Goal: Task Accomplishment & Management: Complete application form

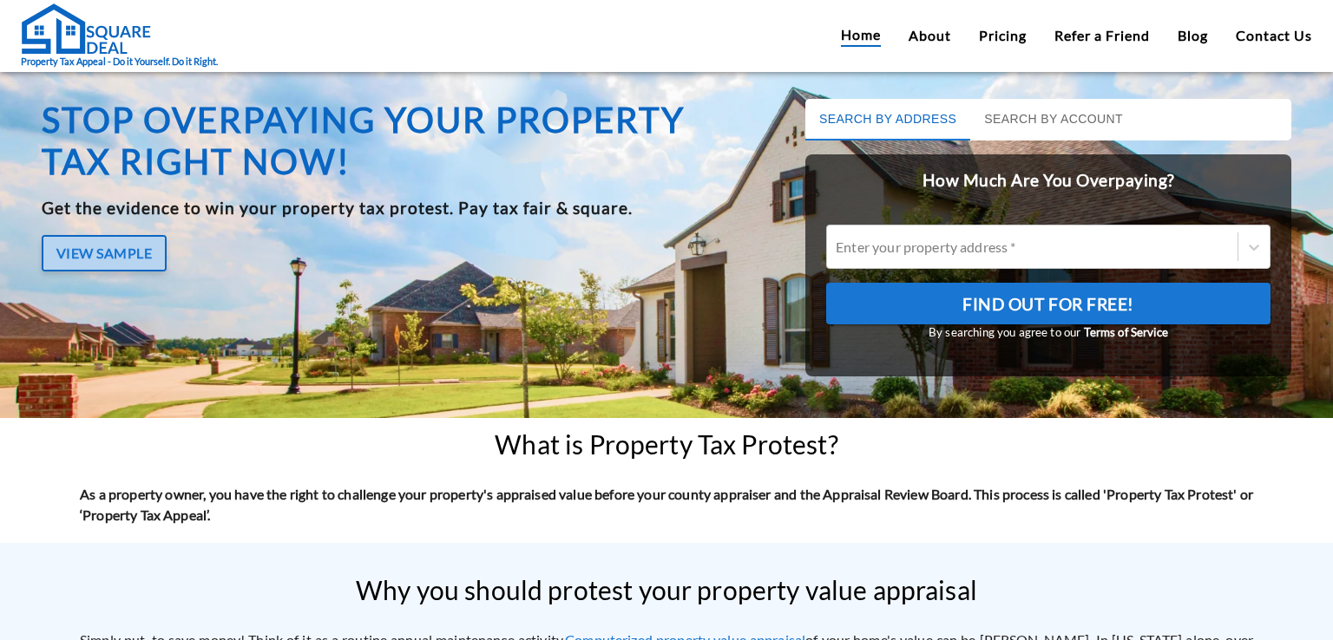
click at [116, 247] on button "View Sample" at bounding box center [104, 253] width 125 height 36
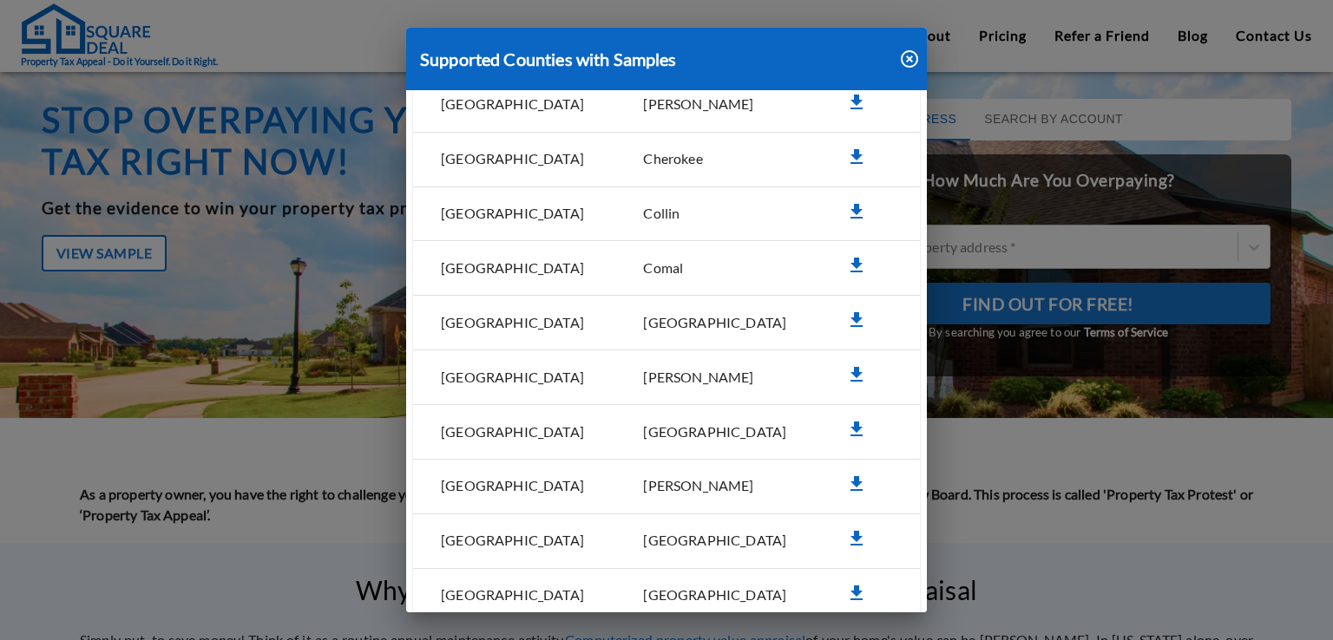
scroll to position [434, 0]
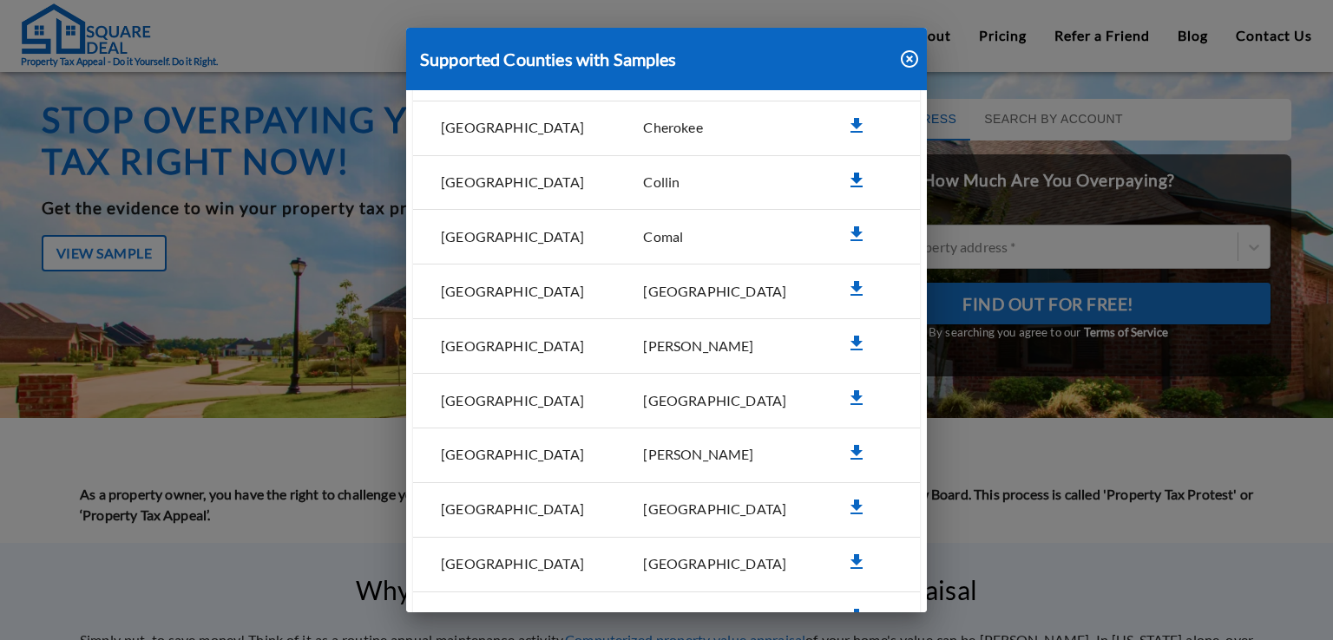
click at [850, 174] on icon "simple table" at bounding box center [856, 180] width 12 height 15
click at [850, 173] on icon "simple table" at bounding box center [856, 180] width 12 height 15
click at [846, 171] on icon "simple table" at bounding box center [856, 180] width 21 height 21
click at [908, 57] on icon "button" at bounding box center [909, 58] width 17 height 17
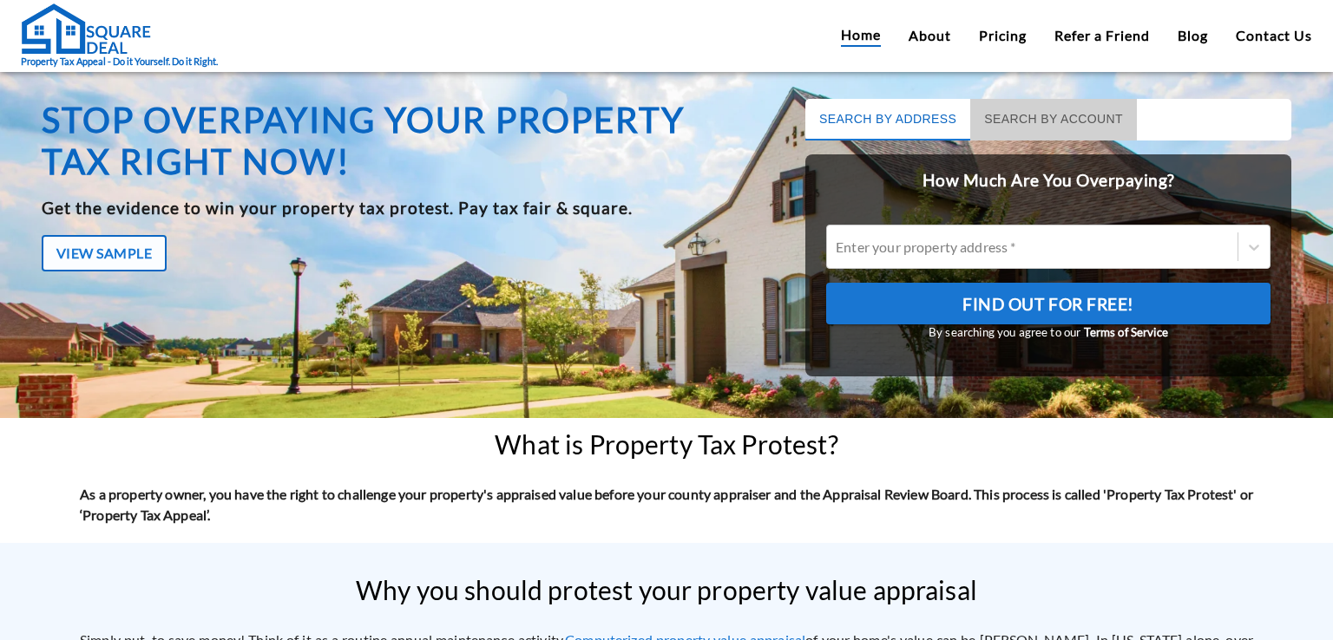
click at [986, 115] on button "Search by Account" at bounding box center [1053, 120] width 167 height 42
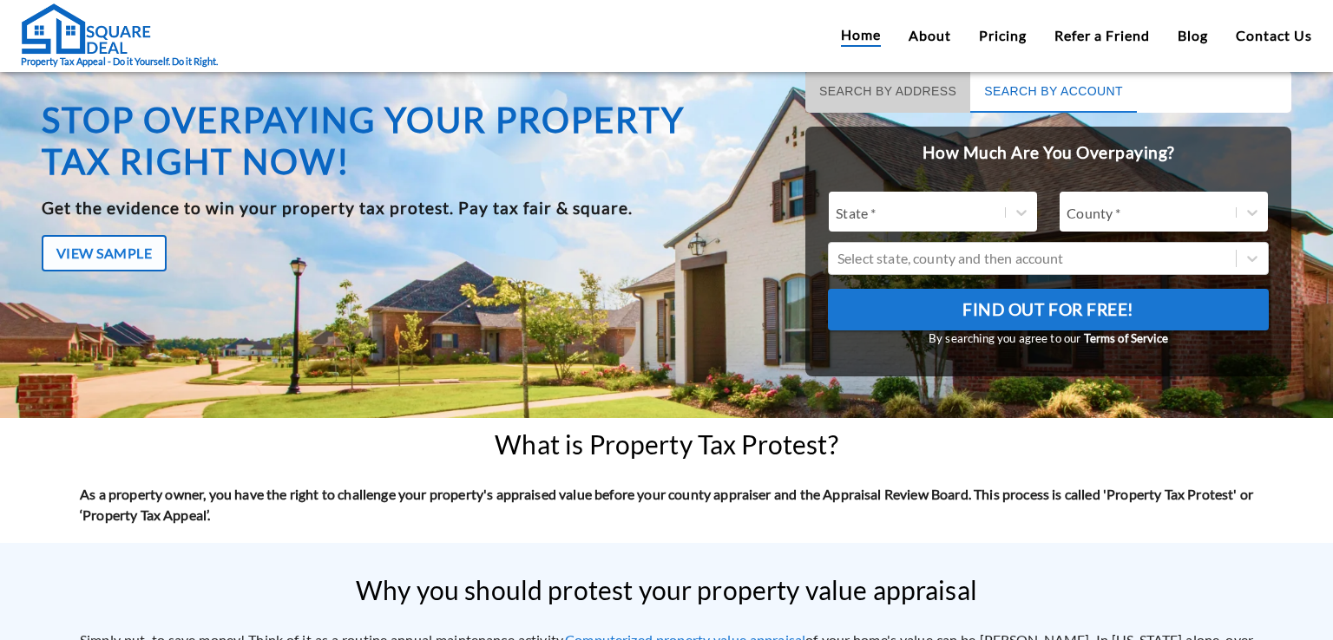
click at [849, 91] on button "Search by Address" at bounding box center [887, 92] width 165 height 42
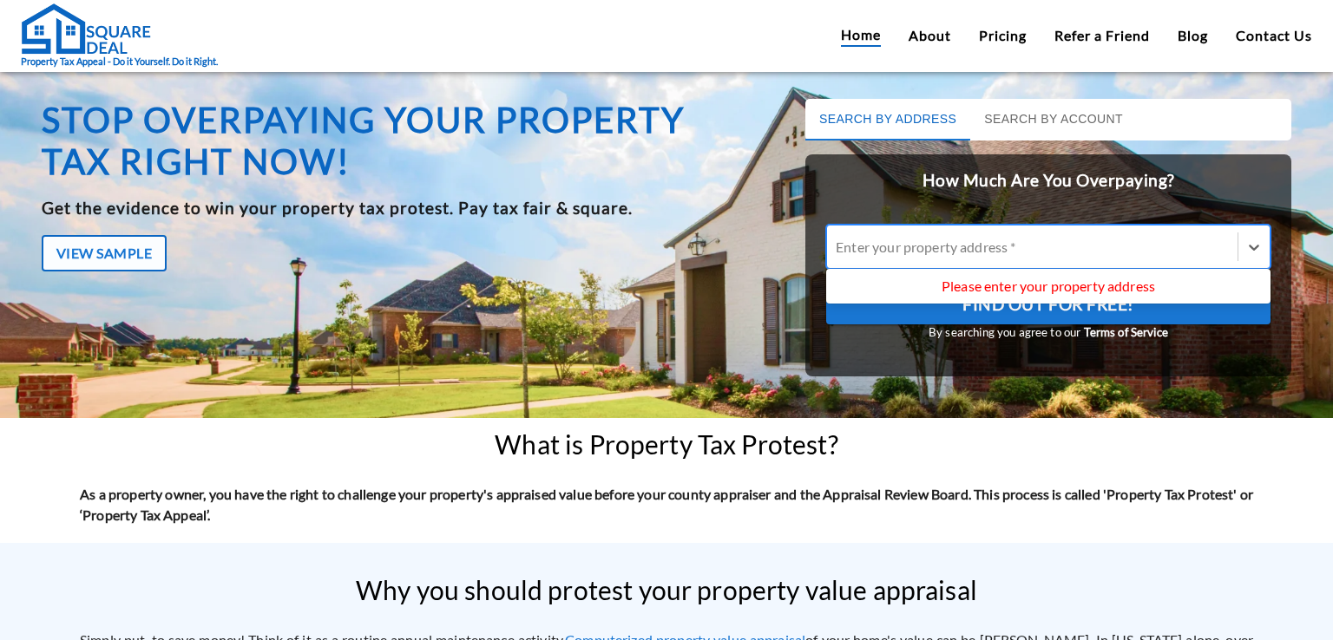
click at [931, 243] on div at bounding box center [1032, 247] width 393 height 20
click at [838, 243] on input "Use Up and Down to choose options, press Enter to select the currently focused …" at bounding box center [837, 247] width 3 height 16
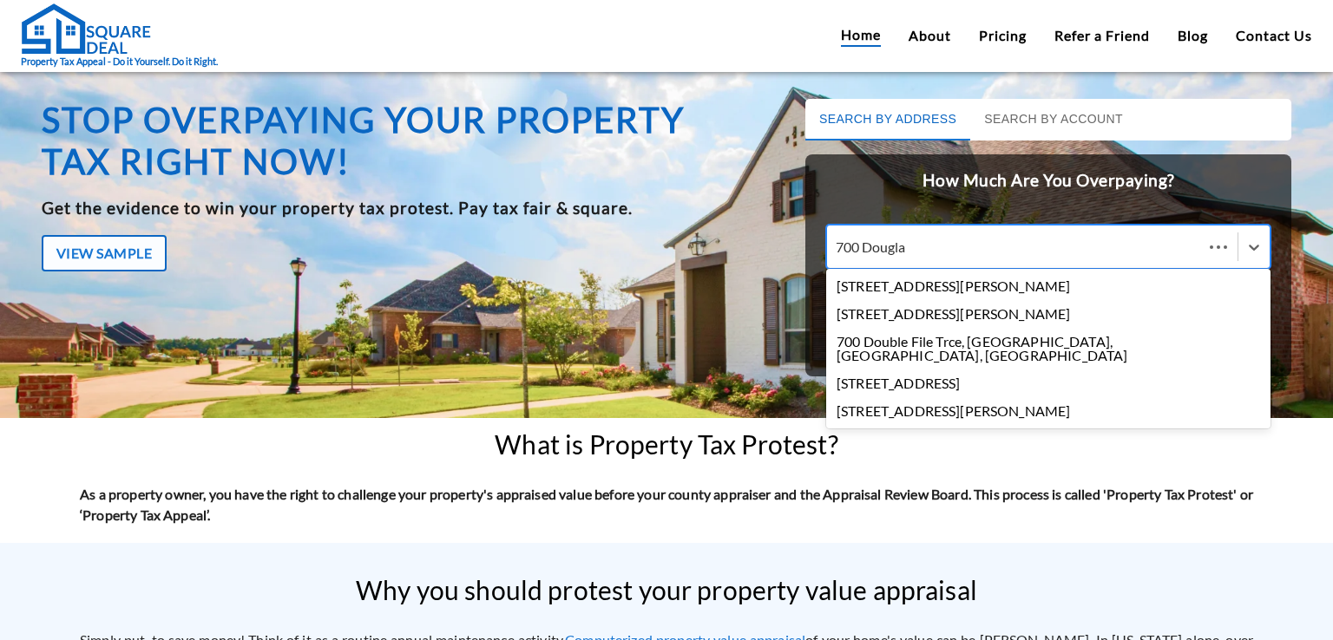
type input "700 [PERSON_NAME]"
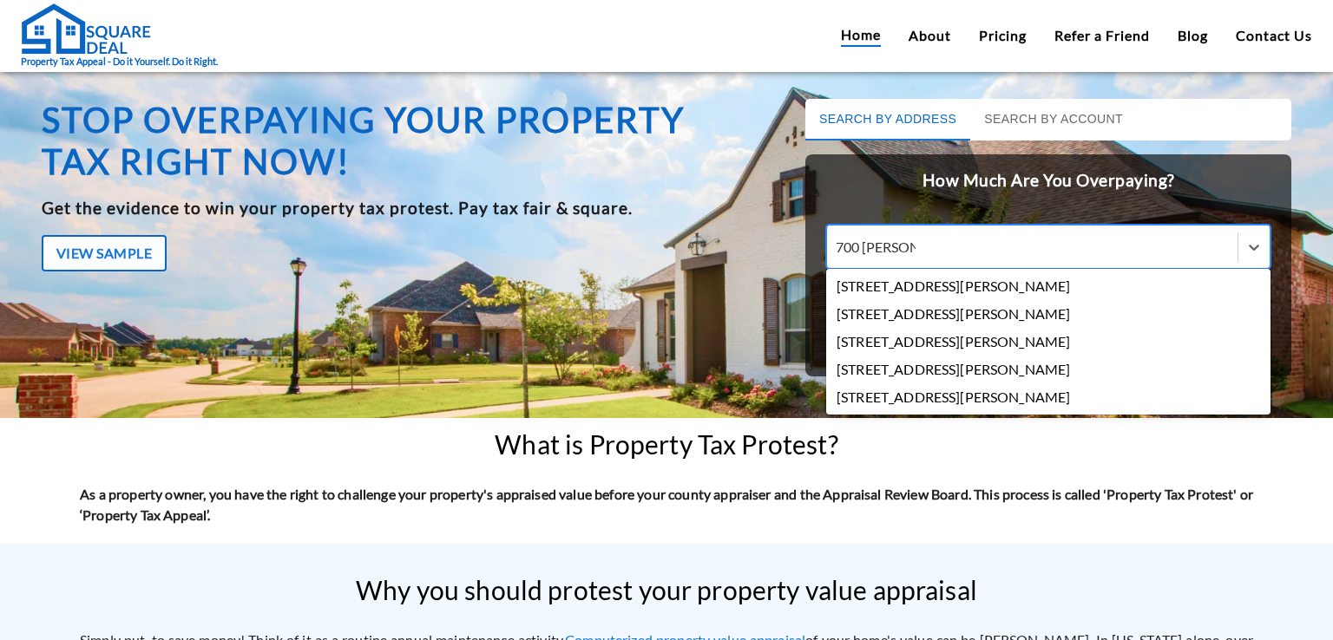
click at [906, 286] on div "[STREET_ADDRESS][PERSON_NAME]" at bounding box center [1048, 286] width 444 height 28
click at [906, 255] on input "700 [PERSON_NAME]" at bounding box center [876, 247] width 80 height 16
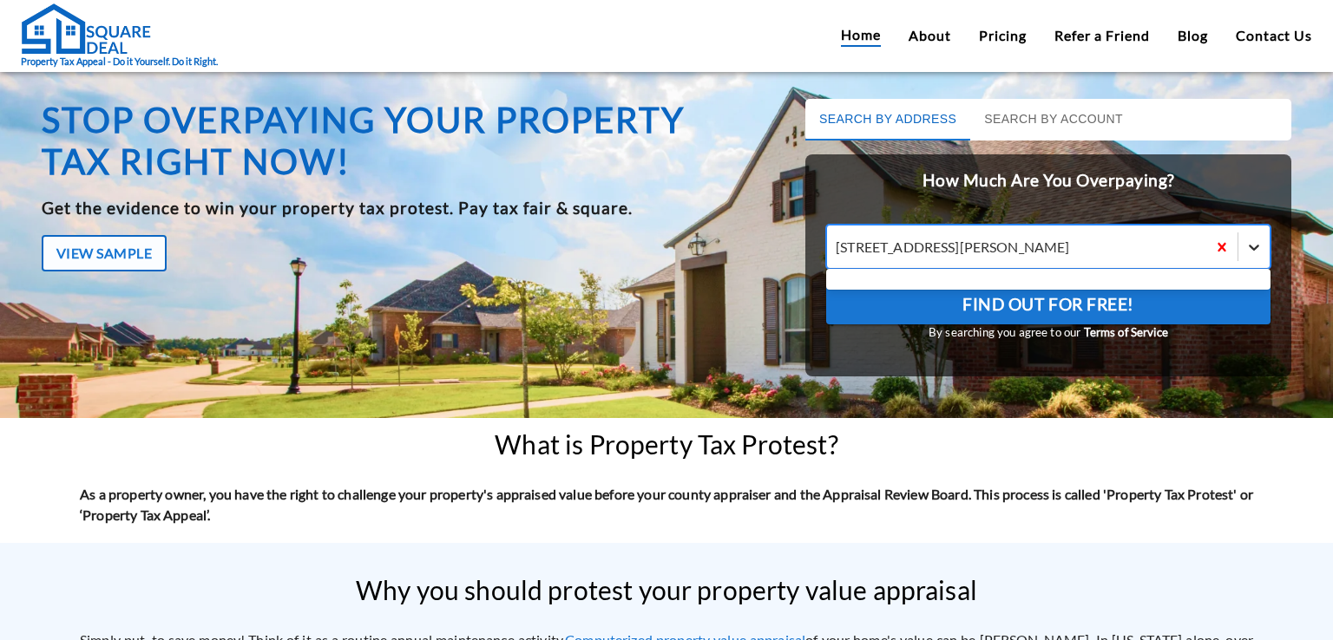
click at [1245, 251] on icon at bounding box center [1253, 247] width 17 height 17
click at [838, 251] on input "option [STREET_ADDRESS][PERSON_NAME]. Use Up and Down to choose options, press …" at bounding box center [837, 247] width 3 height 16
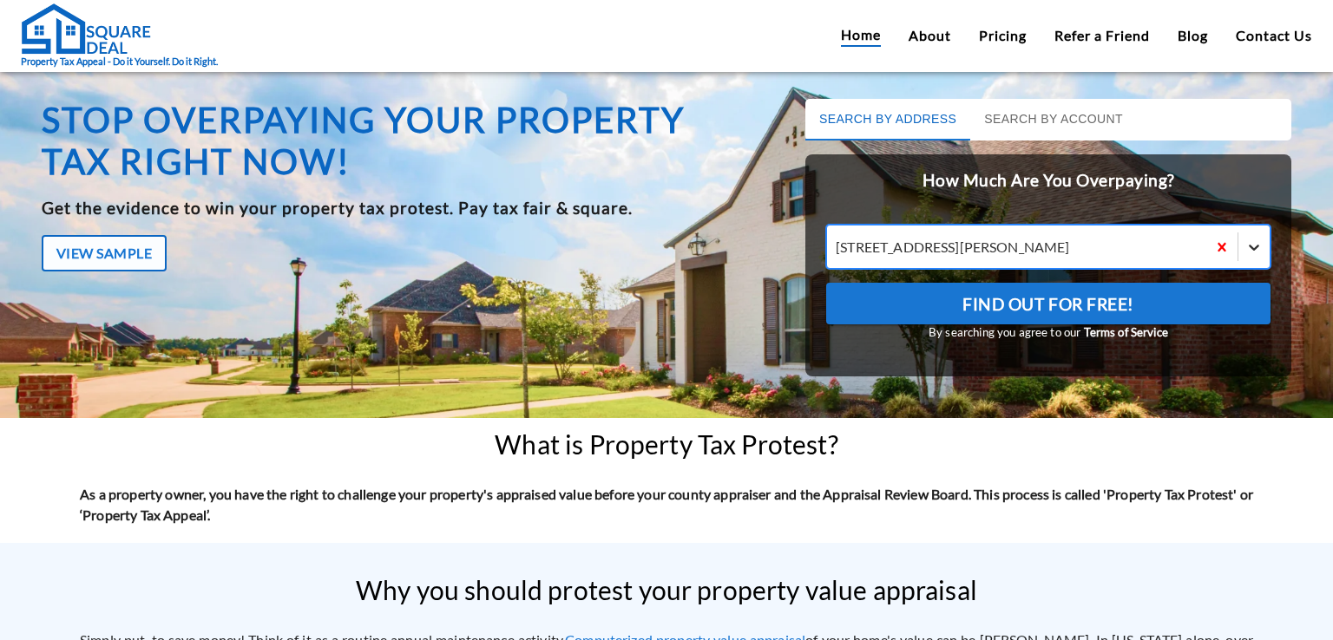
click at [1245, 251] on icon at bounding box center [1253, 247] width 17 height 17
click at [838, 251] on input "option [STREET_ADDRESS][PERSON_NAME]. [STREET_ADDRESS][PERSON_NAME]" at bounding box center [837, 247] width 3 height 16
click at [1046, 298] on span "Find Out For Free!" at bounding box center [1048, 305] width 172 height 30
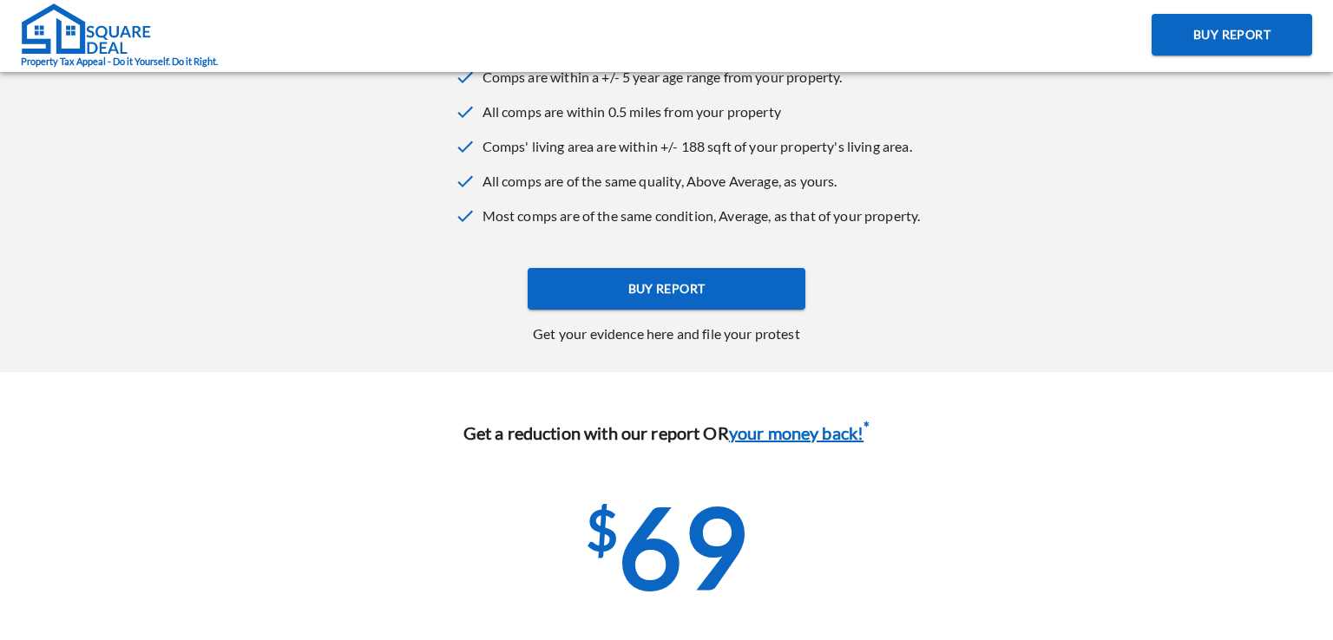
scroll to position [694, 0]
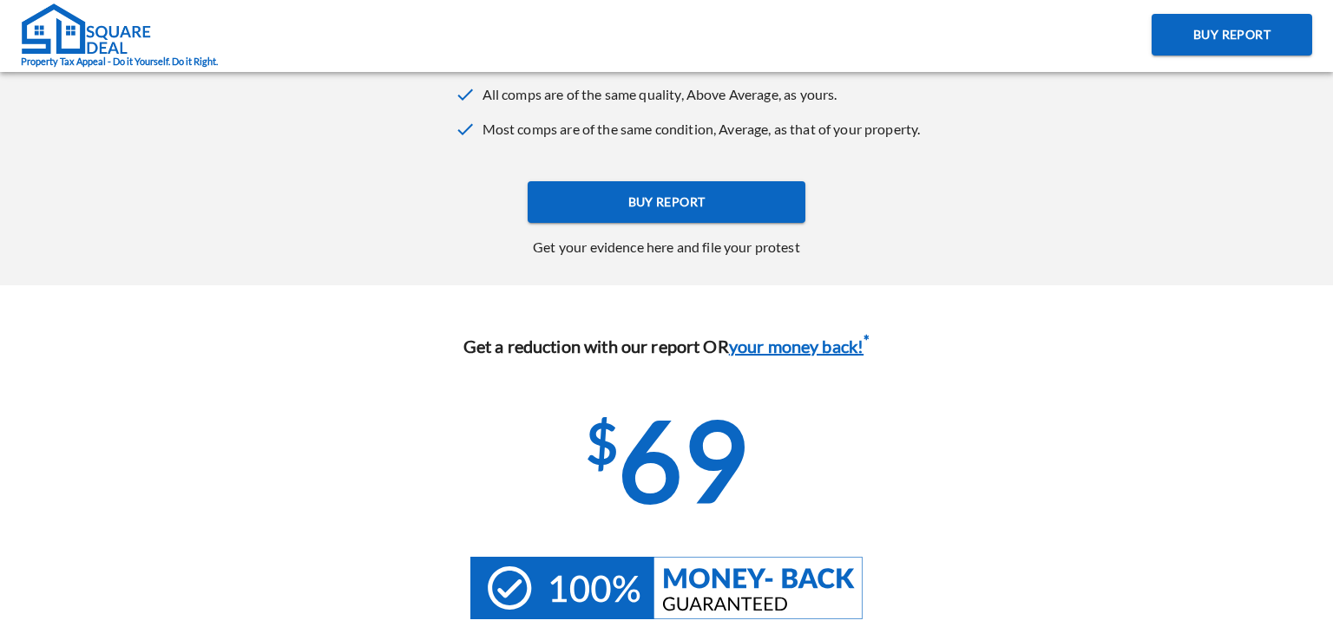
click at [889, 527] on div "$ 69" at bounding box center [666, 460] width 1305 height 167
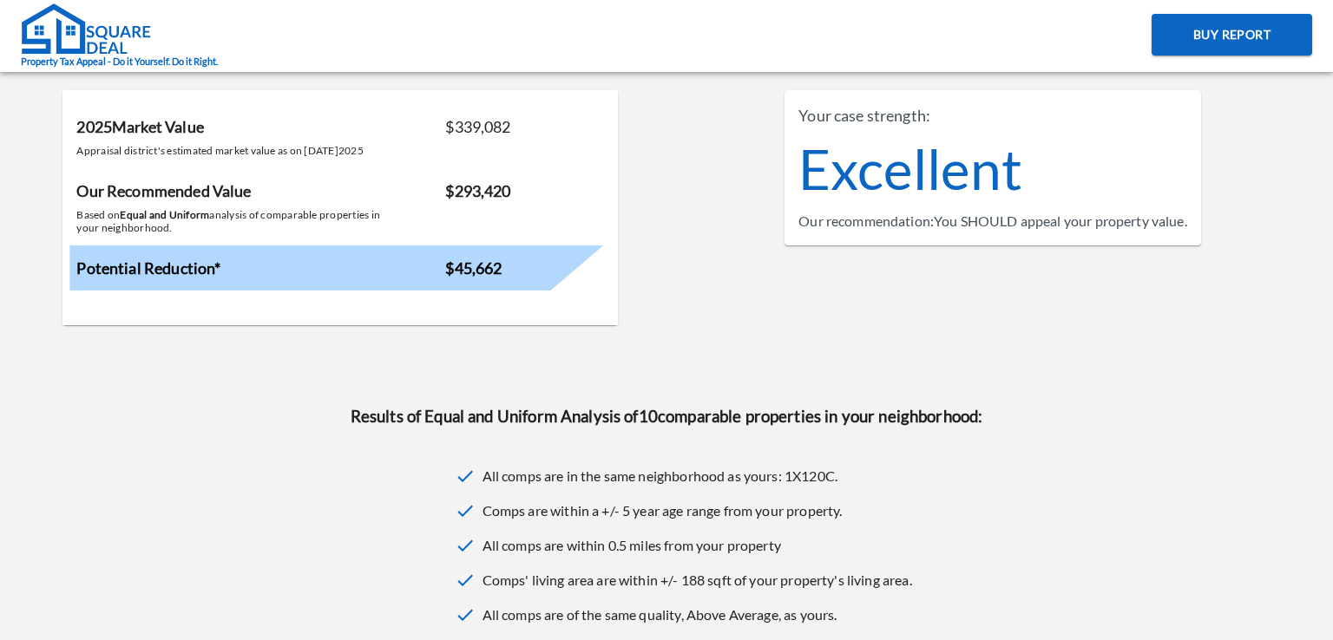
scroll to position [0, 0]
